Goal: Download file/media

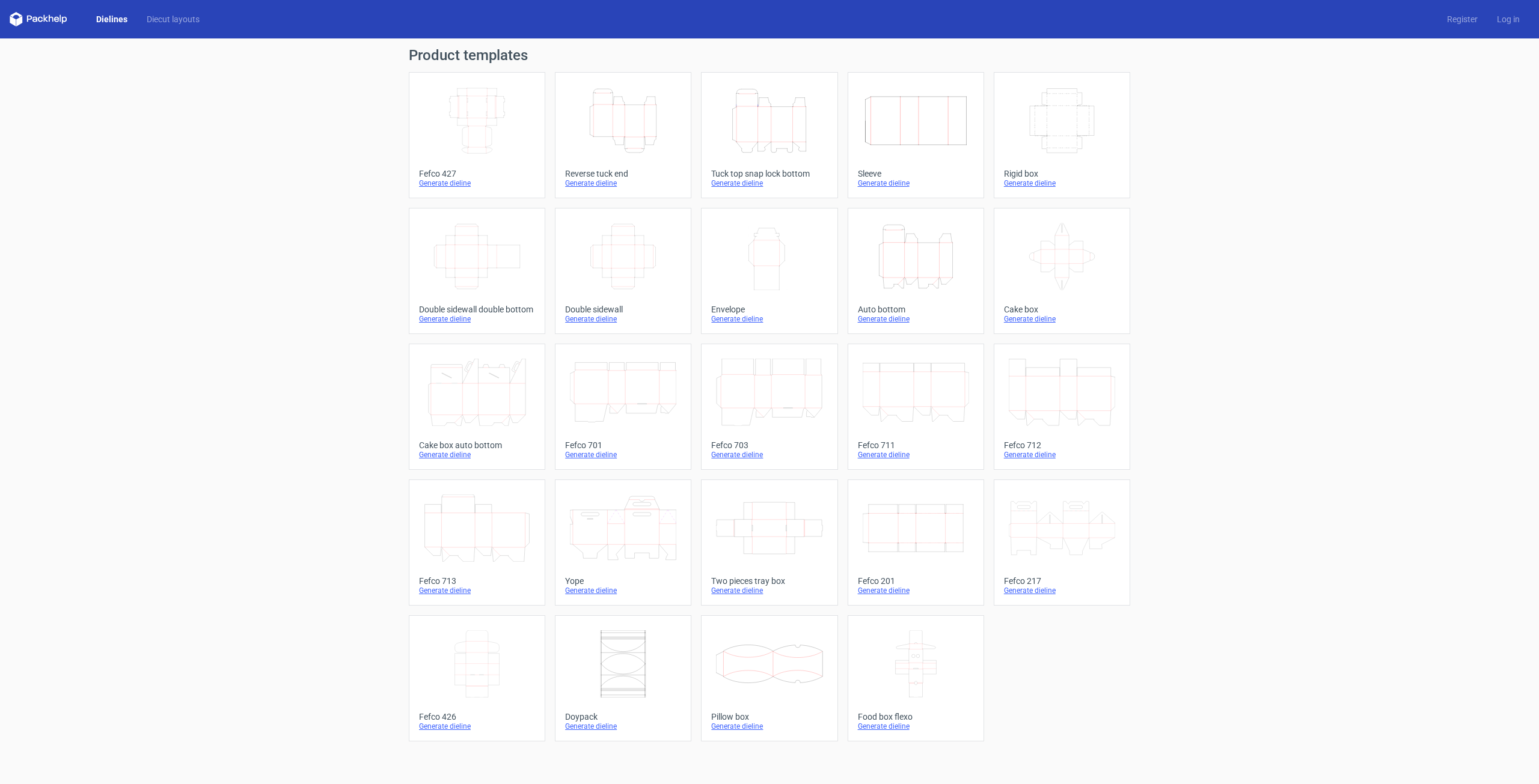
click at [493, 148] on icon "Width Depth Height" at bounding box center [477, 120] width 106 height 67
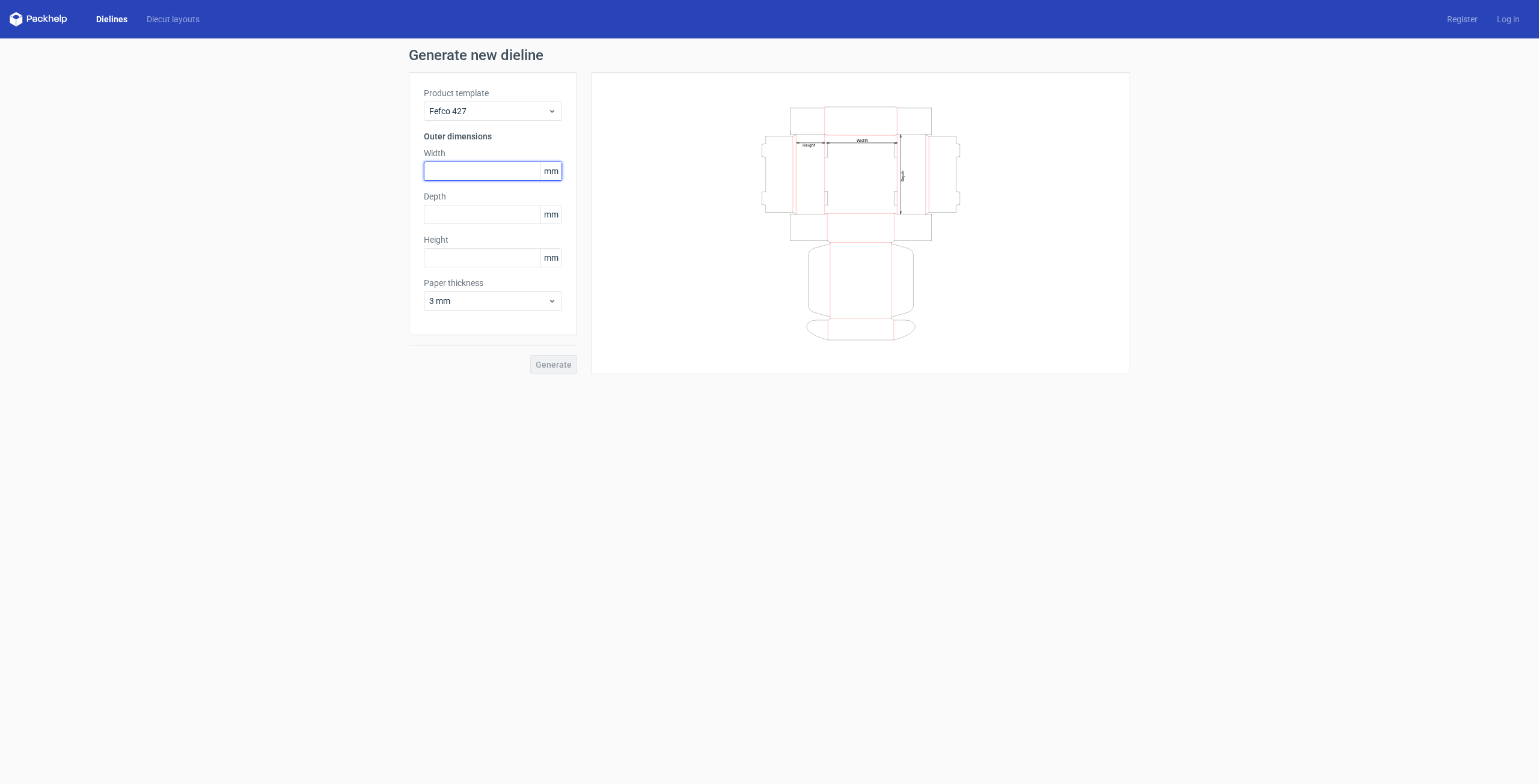
click at [449, 173] on input "text" at bounding box center [492, 171] width 138 height 19
type input "240"
type input "210"
type input "105"
click at [561, 372] on button "Generate" at bounding box center [553, 365] width 47 height 19
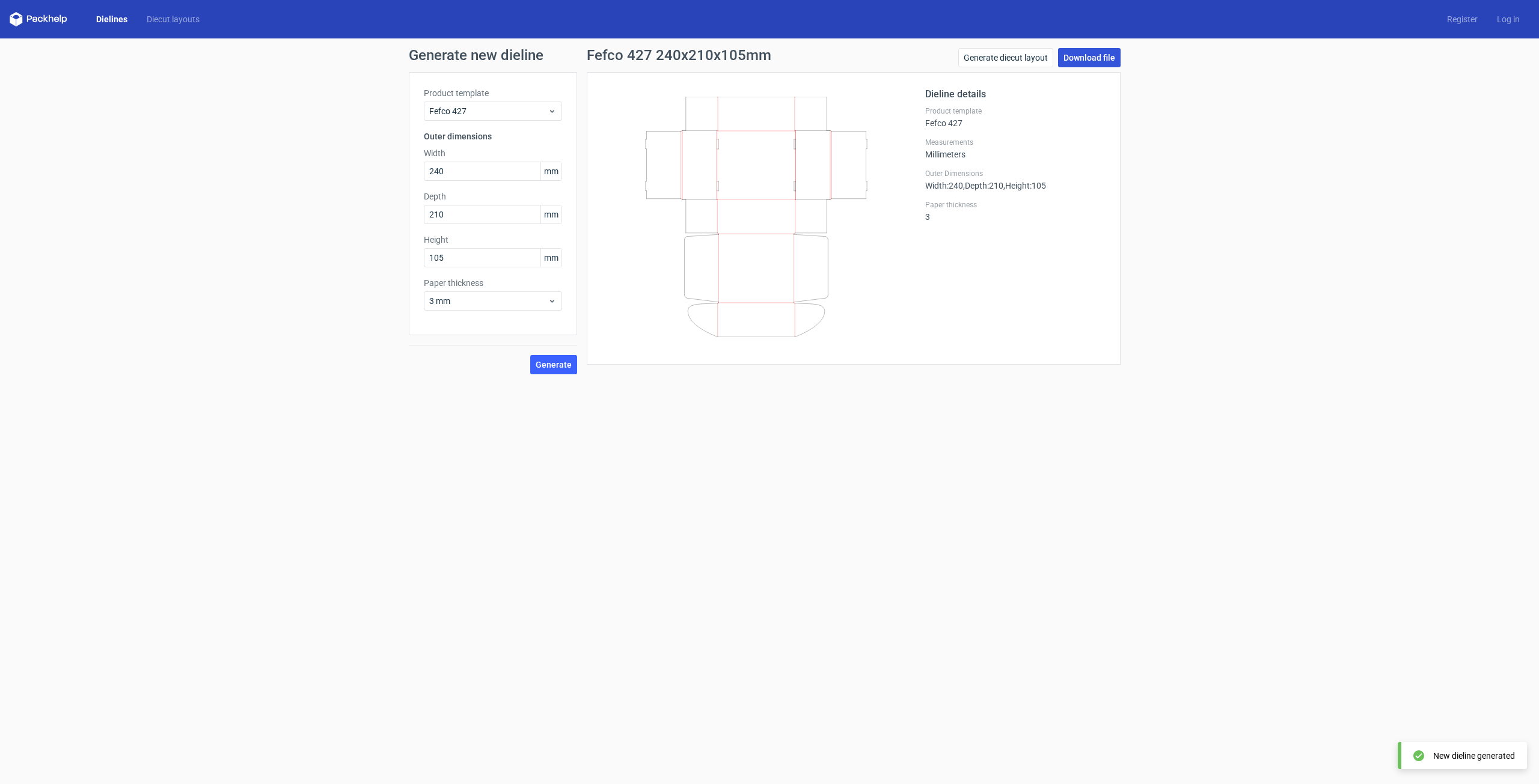
click at [1101, 58] on link "Download file" at bounding box center [1089, 58] width 63 height 19
